Goal: Task Accomplishment & Management: Manage account settings

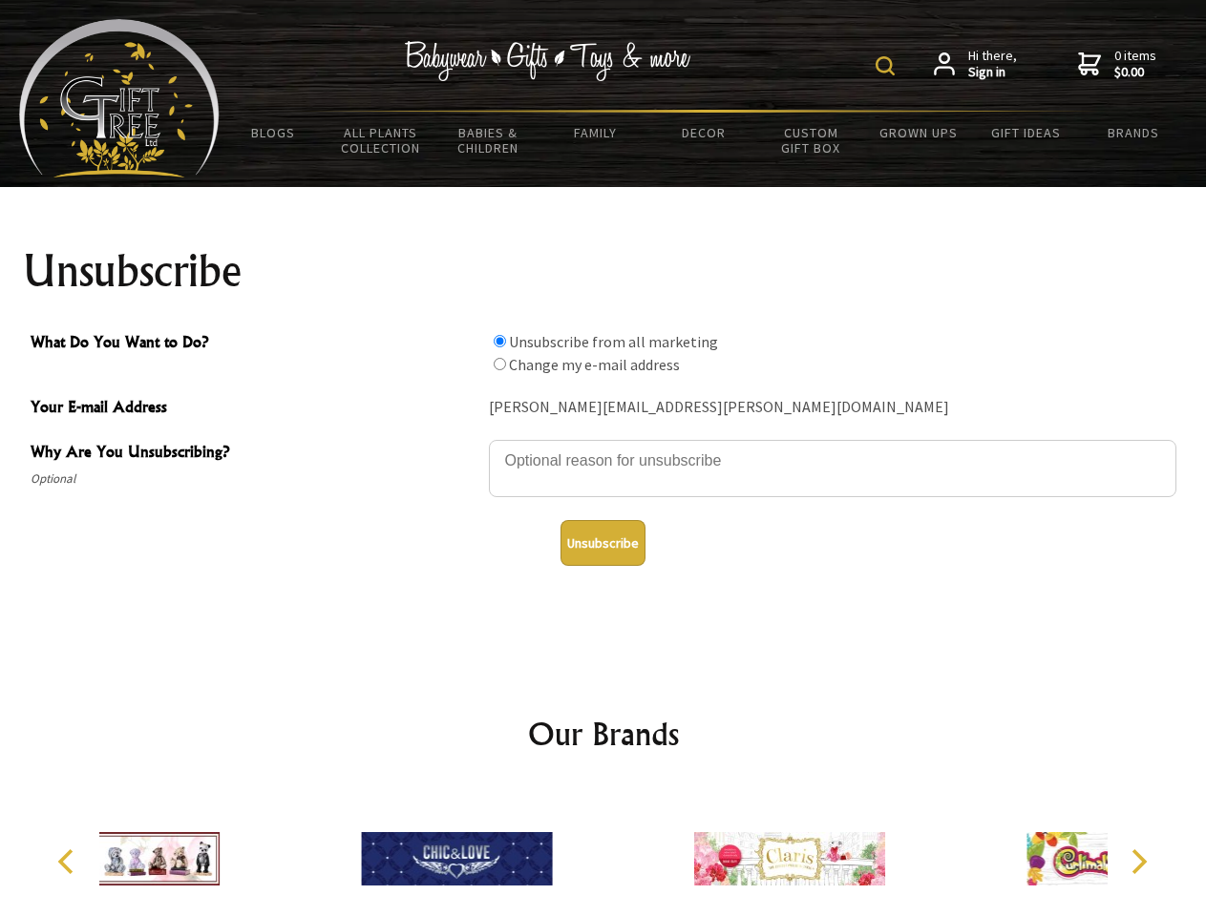
click at [888, 66] on img at bounding box center [884, 65] width 19 height 19
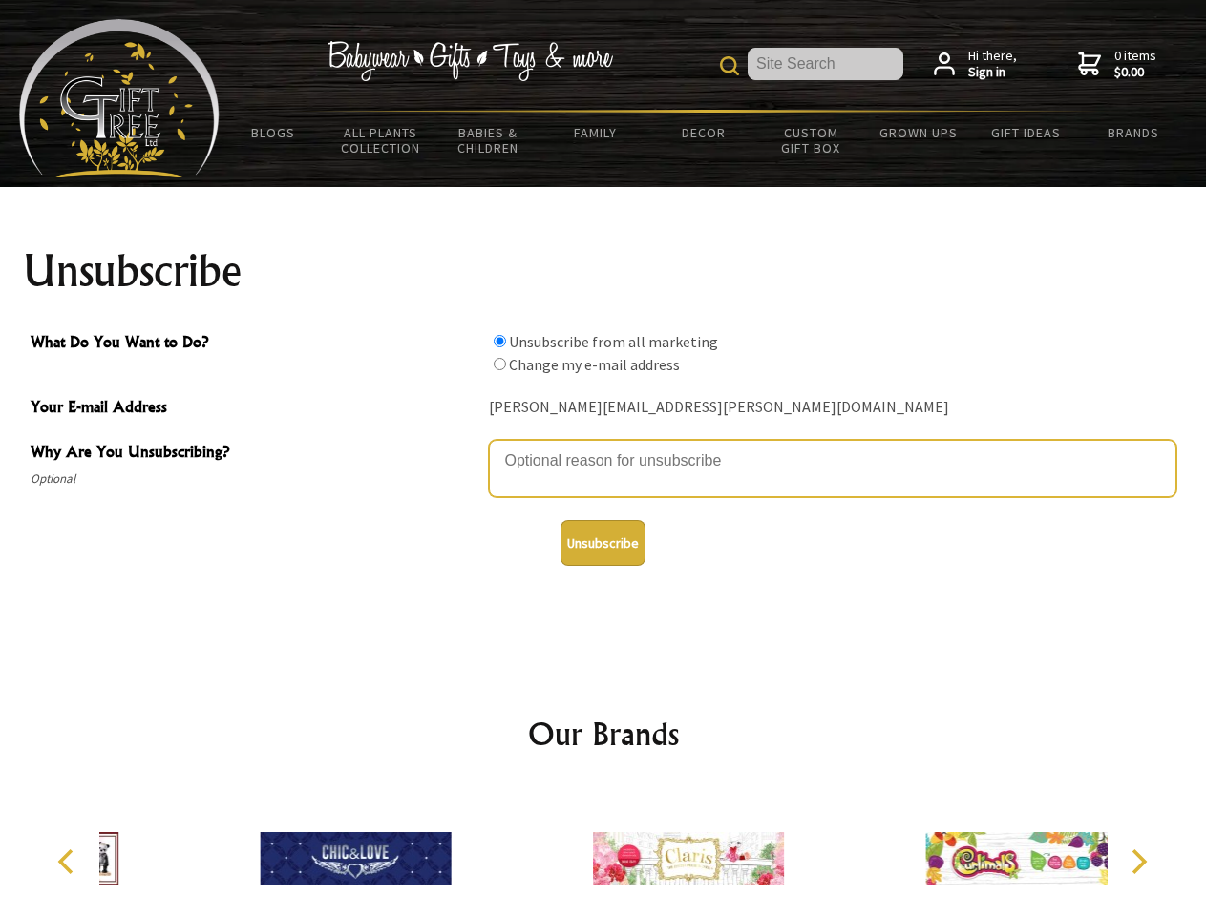
click at [603, 447] on textarea "Why Are You Unsubscribing?" at bounding box center [832, 468] width 687 height 57
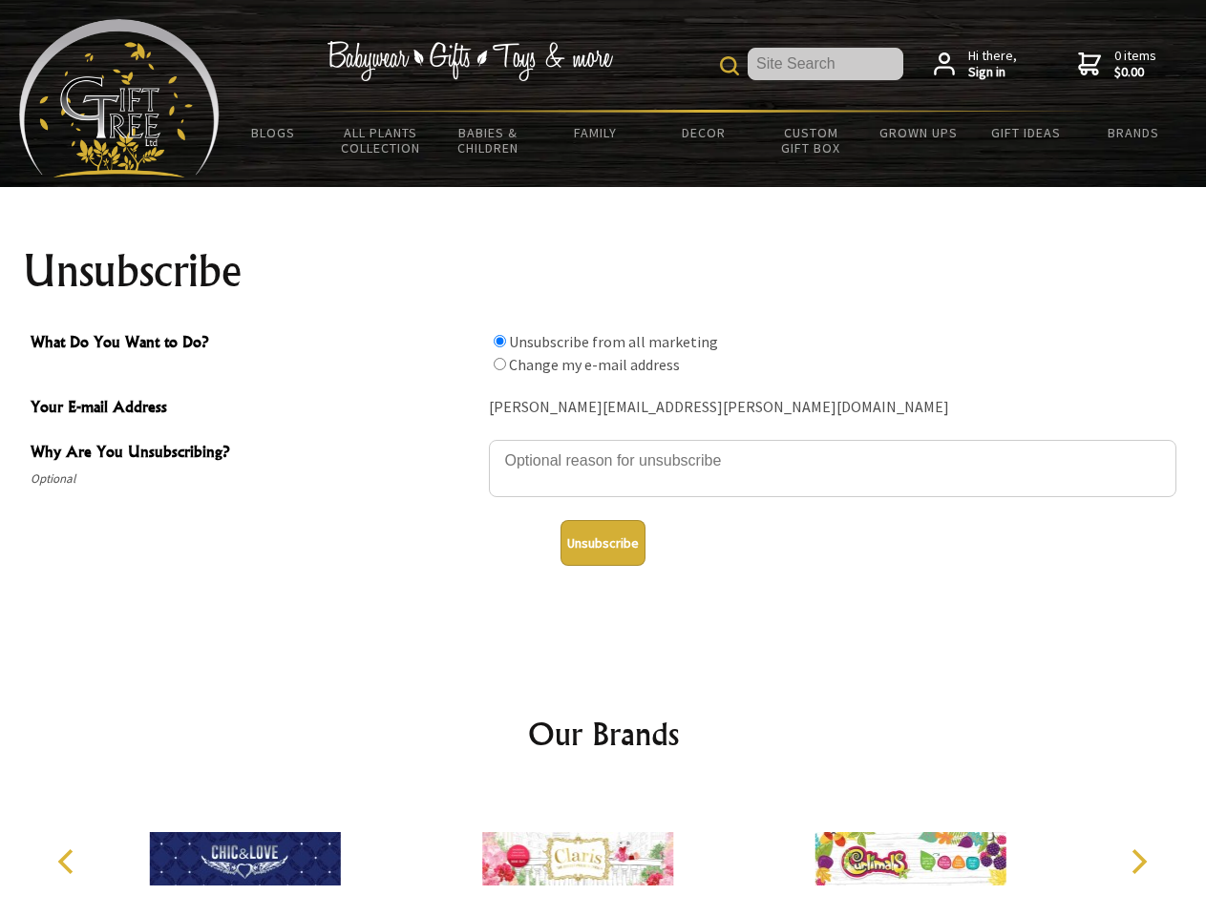
click at [499, 341] on input "What Do You Want to Do?" at bounding box center [500, 341] width 12 height 12
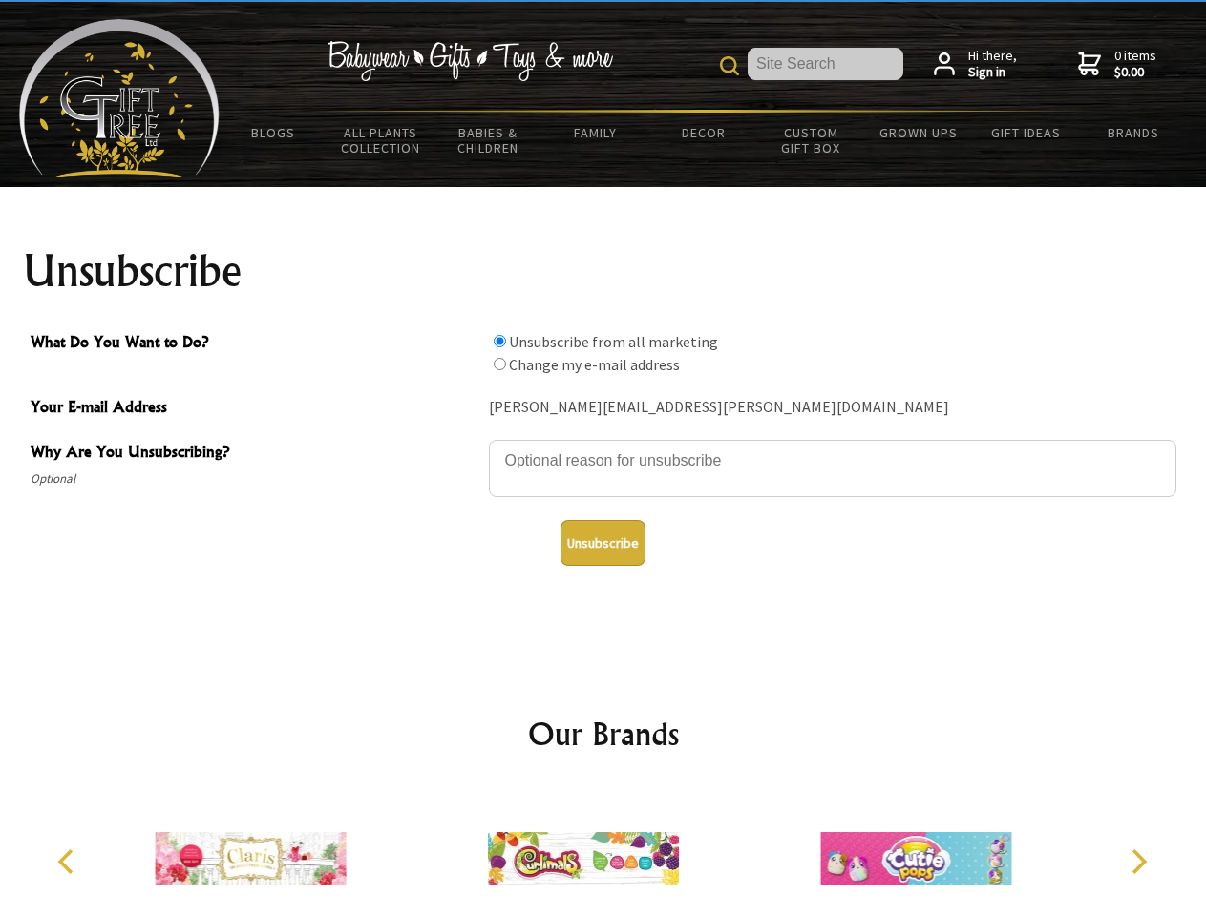
click at [499, 364] on input "What Do You Want to Do?" at bounding box center [500, 364] width 12 height 12
radio input "true"
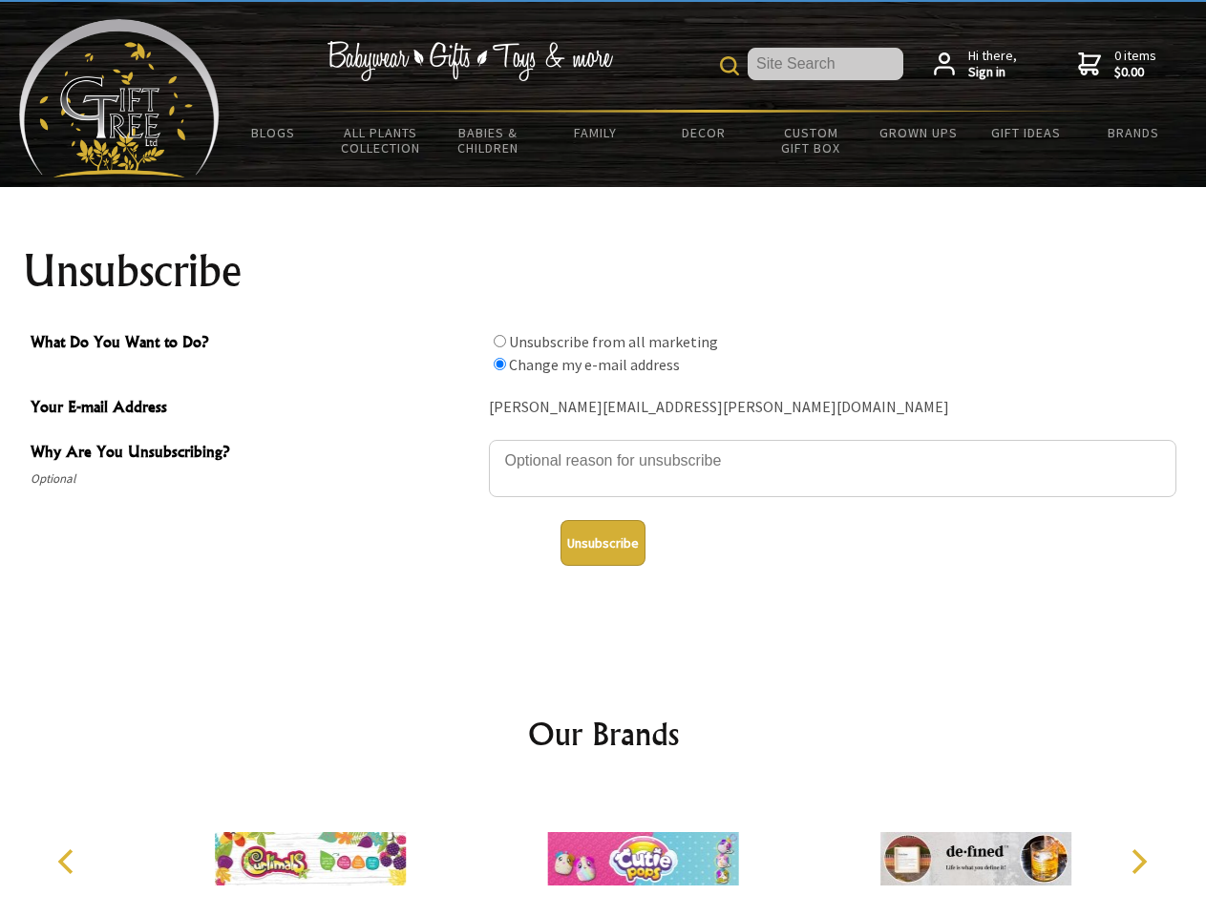
click at [602, 543] on button "Unsubscribe" at bounding box center [602, 543] width 85 height 46
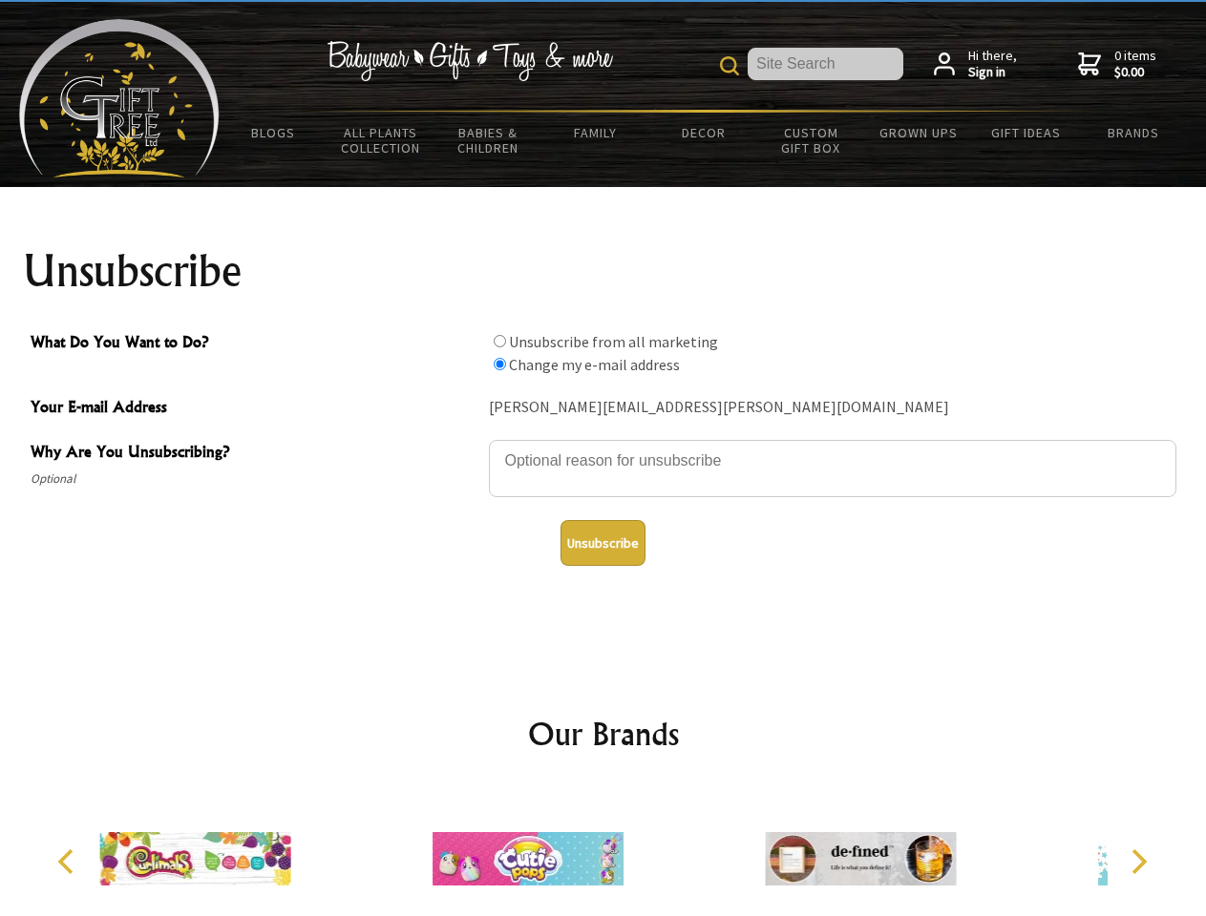
click at [603, 851] on img at bounding box center [527, 859] width 191 height 143
click at [69, 862] on icon "Previous" at bounding box center [67, 862] width 25 height 25
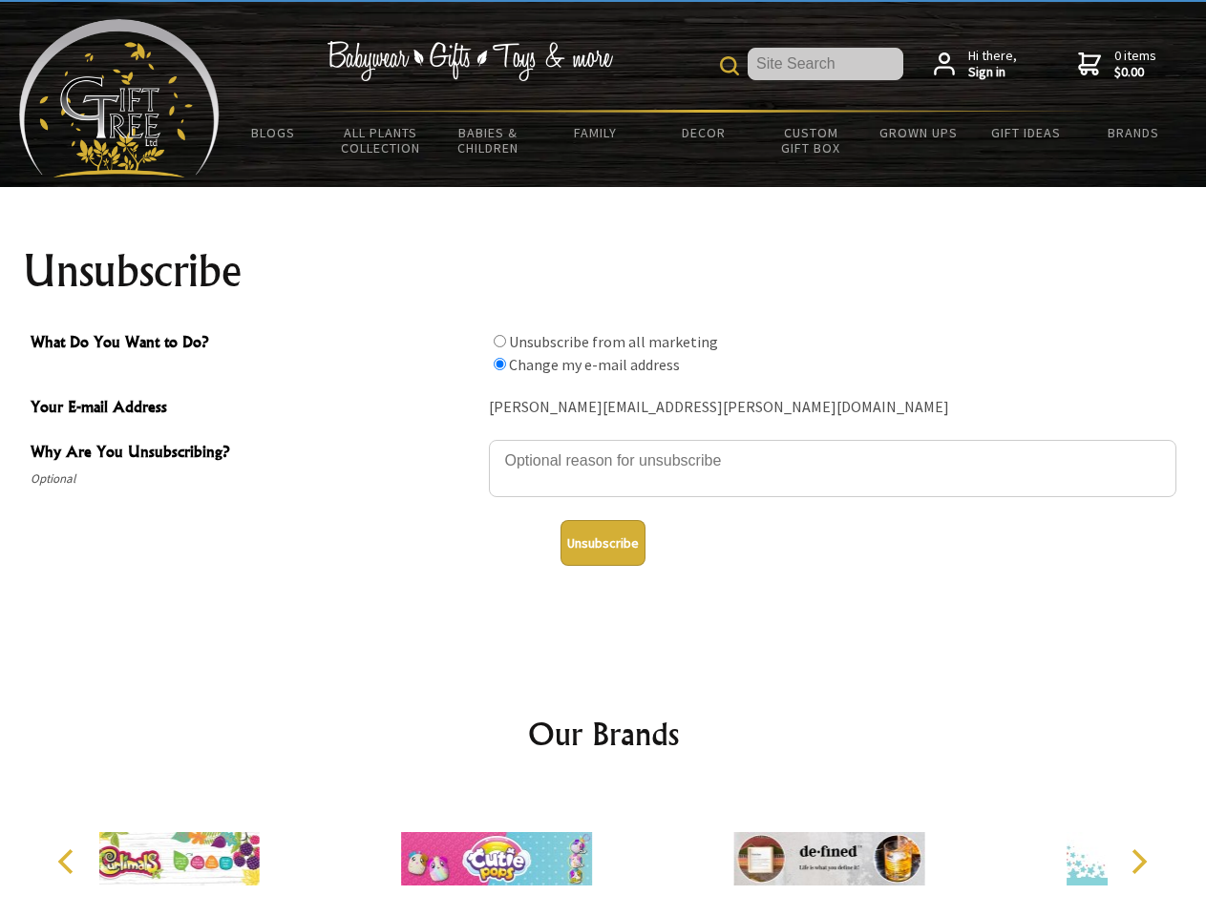
click at [1138, 862] on icon "Next" at bounding box center [1136, 862] width 25 height 25
